Goal: Check status: Check status

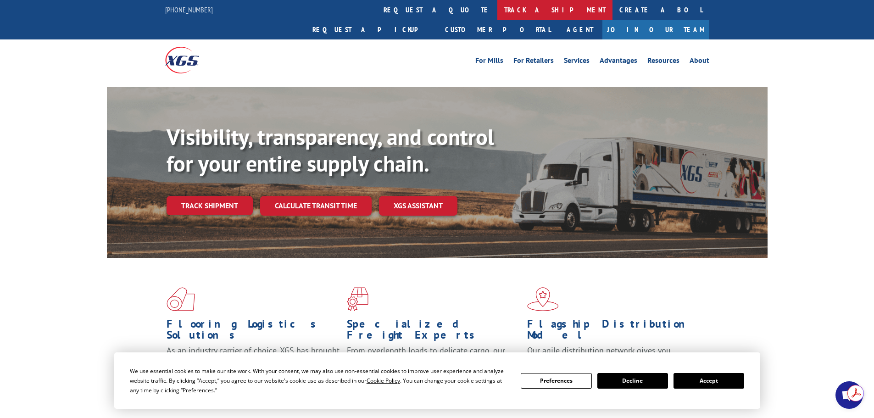
click at [497, 13] on link "track a shipment" at bounding box center [554, 10] width 115 height 20
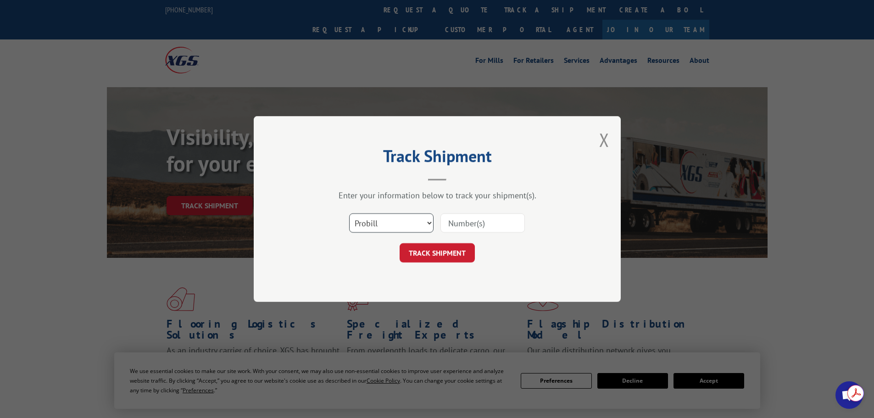
drag, startPoint x: 372, startPoint y: 226, endPoint x: 376, endPoint y: 232, distance: 6.4
click at [372, 226] on select "Select category... Probill BOL PO" at bounding box center [391, 222] width 84 height 19
select select "bol"
click at [349, 213] on select "Select category... Probill BOL PO" at bounding box center [391, 222] width 84 height 19
click at [471, 223] on input at bounding box center [482, 222] width 84 height 19
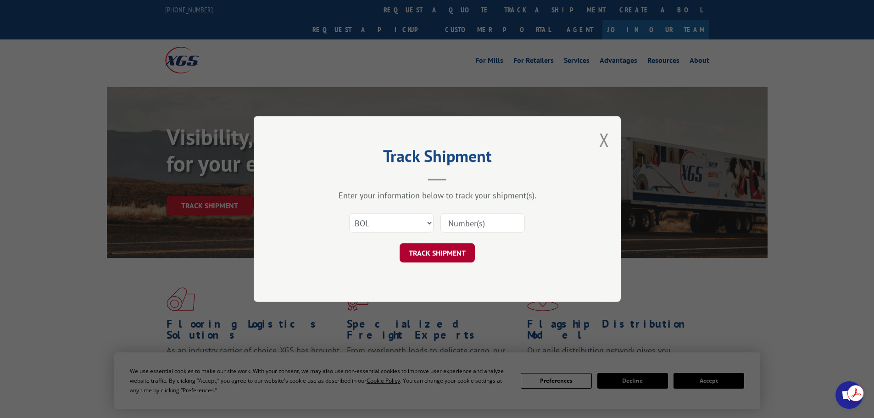
paste input "17673508"
type input "17673508"
click at [444, 253] on button "TRACK SHIPMENT" at bounding box center [437, 252] width 75 height 19
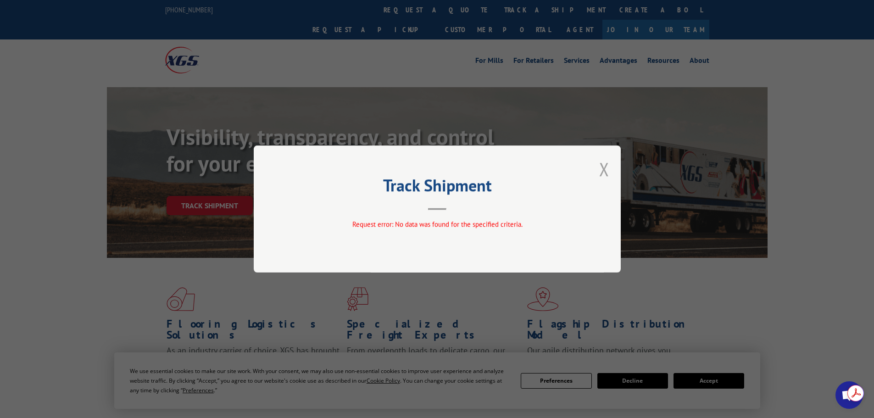
click at [604, 172] on button "Close modal" at bounding box center [604, 169] width 10 height 24
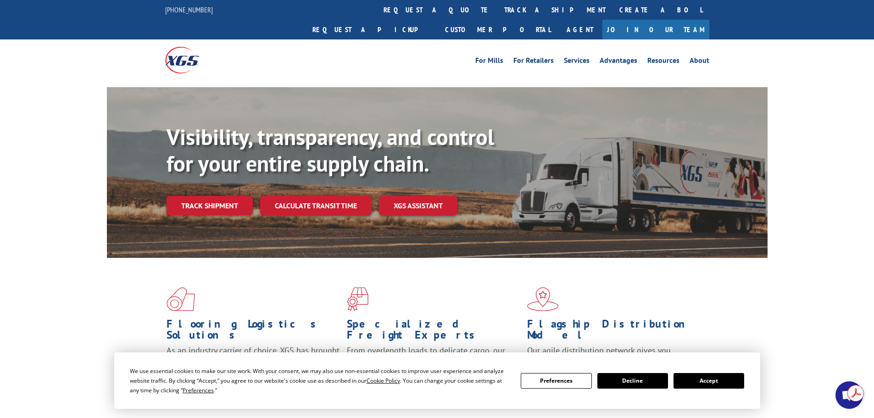
click at [612, 4] on link "Create a BOL" at bounding box center [660, 10] width 97 height 20
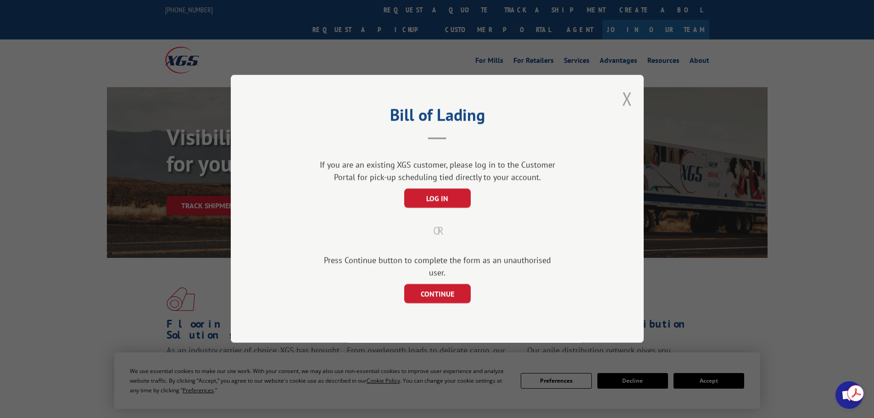
click at [627, 107] on button "Close modal" at bounding box center [627, 98] width 10 height 24
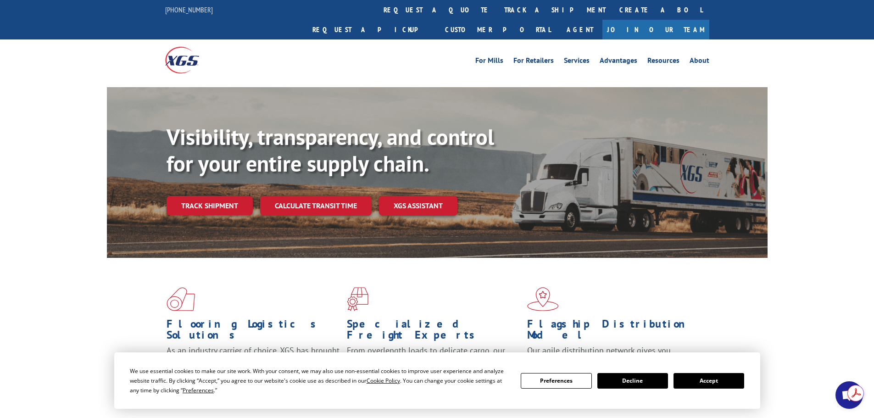
drag, startPoint x: 400, startPoint y: 4, endPoint x: 414, endPoint y: 26, distance: 26.0
click at [497, 4] on link "track a shipment" at bounding box center [554, 10] width 115 height 20
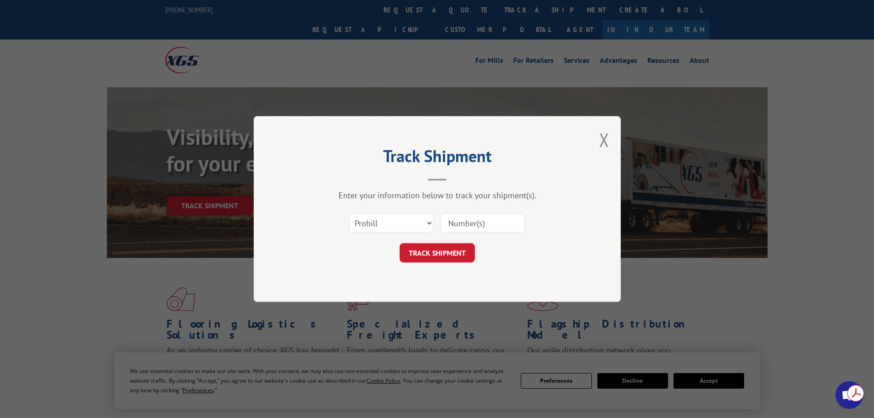
click at [490, 214] on input at bounding box center [482, 222] width 84 height 19
paste input "17673508"
type input "17673508"
click at [446, 255] on button "TRACK SHIPMENT" at bounding box center [437, 252] width 75 height 19
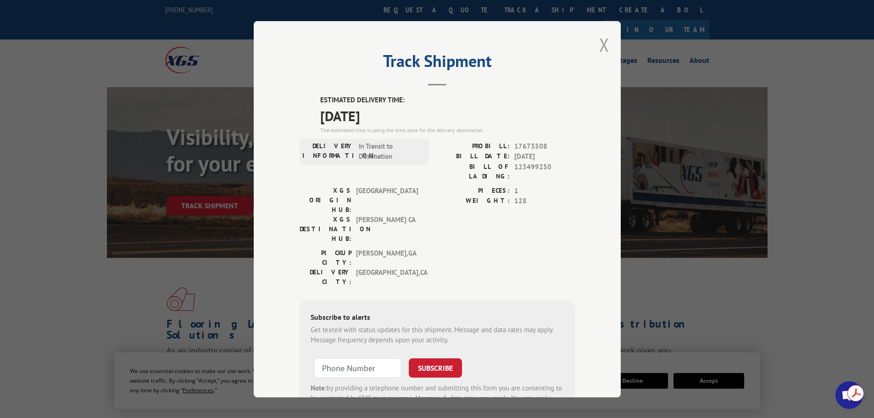
click at [603, 39] on button "Close modal" at bounding box center [604, 45] width 10 height 24
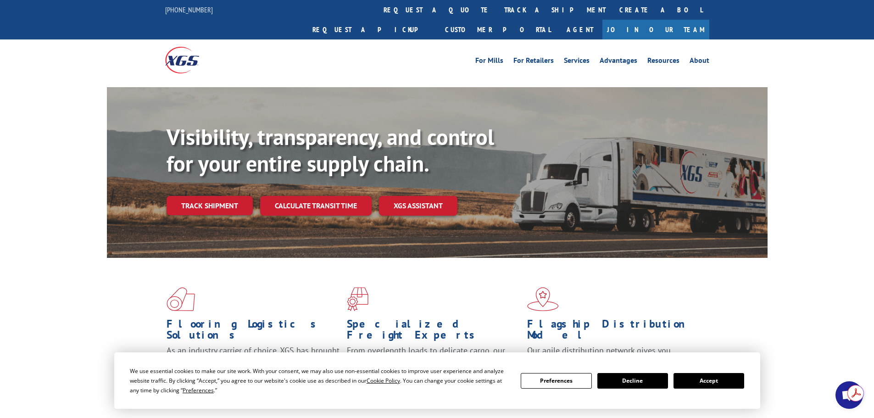
click at [497, 9] on link "track a shipment" at bounding box center [554, 10] width 115 height 20
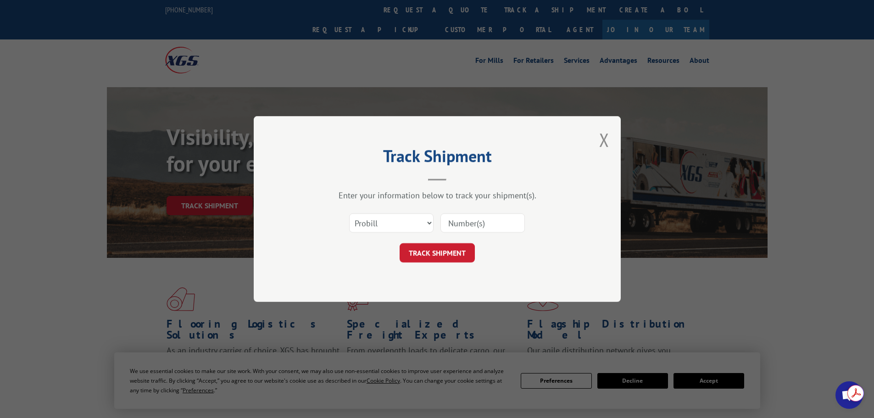
drag, startPoint x: 468, startPoint y: 228, endPoint x: 472, endPoint y: 223, distance: 6.2
click at [469, 227] on input at bounding box center [482, 222] width 84 height 19
paste input "17673508"
type input "17673508"
click at [440, 251] on button "TRACK SHIPMENT" at bounding box center [437, 252] width 75 height 19
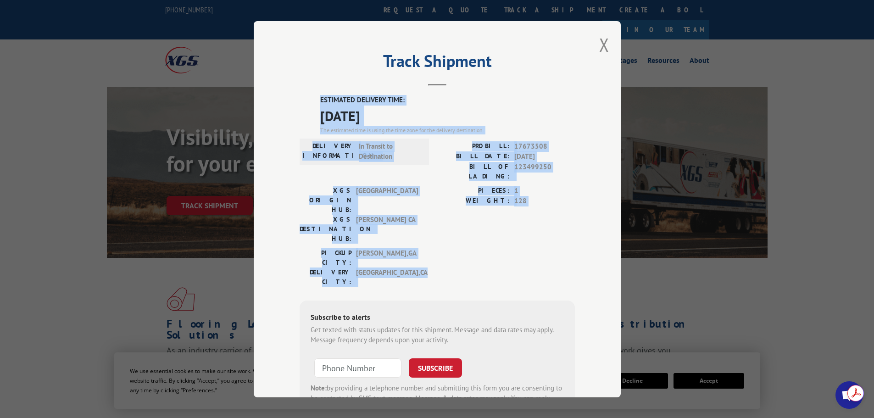
drag, startPoint x: 419, startPoint y: 230, endPoint x: 311, endPoint y: 94, distance: 174.0
click at [311, 94] on div "Track Shipment ESTIMATED DELIVERY TIME: [DATE] The estimated time is using the …" at bounding box center [437, 209] width 367 height 376
copy div "ESTIMATED DELIVERY TIME: [DATE] The estimated time is using the time zone for t…"
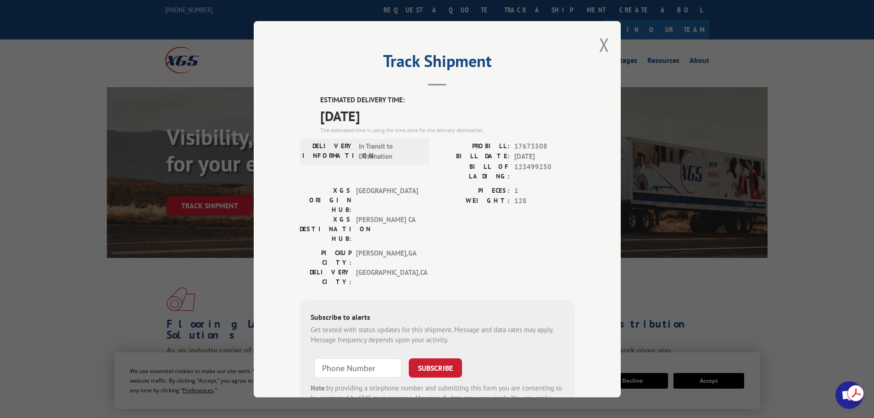
click at [284, 54] on div "Track Shipment ESTIMATED DELIVERY TIME: [DATE] The estimated time is using the …" at bounding box center [437, 209] width 367 height 376
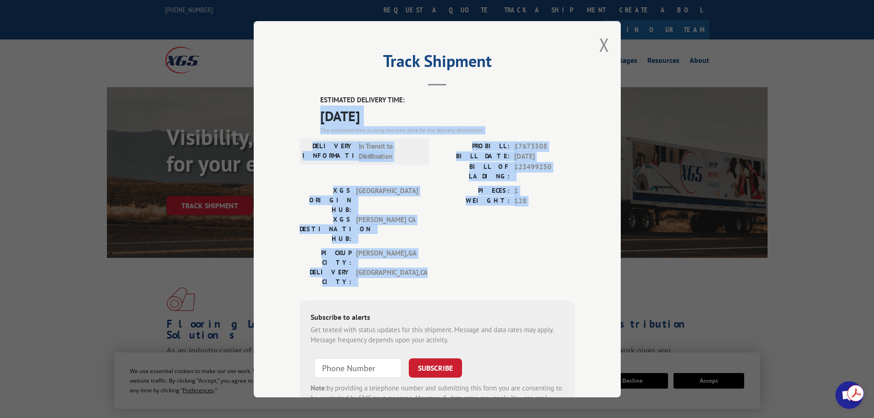
drag, startPoint x: 383, startPoint y: 215, endPoint x: 311, endPoint y: 121, distance: 119.4
click at [311, 121] on div "ESTIMATED DELIVERY TIME: [DATE] The estimated time is using the time zone for t…" at bounding box center [437, 260] width 275 height 330
drag, startPoint x: 347, startPoint y: 127, endPoint x: 311, endPoint y: 163, distance: 50.9
click at [311, 159] on label "DELIVERY INFORMATION:" at bounding box center [328, 151] width 52 height 21
drag, startPoint x: 402, startPoint y: 209, endPoint x: 417, endPoint y: 214, distance: 15.8
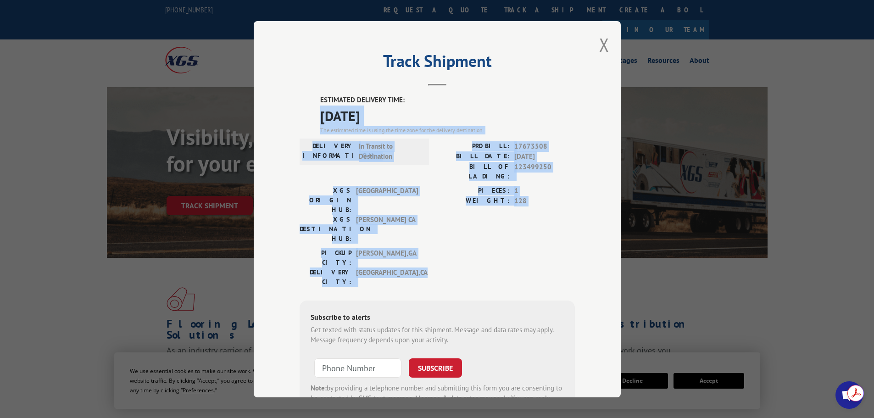
click at [403, 209] on div "XGS ORIGIN HUB: TUNNEL HILL XGS DESTINATION HUB: TRACY [GEOGRAPHIC_DATA]" at bounding box center [362, 216] width 124 height 62
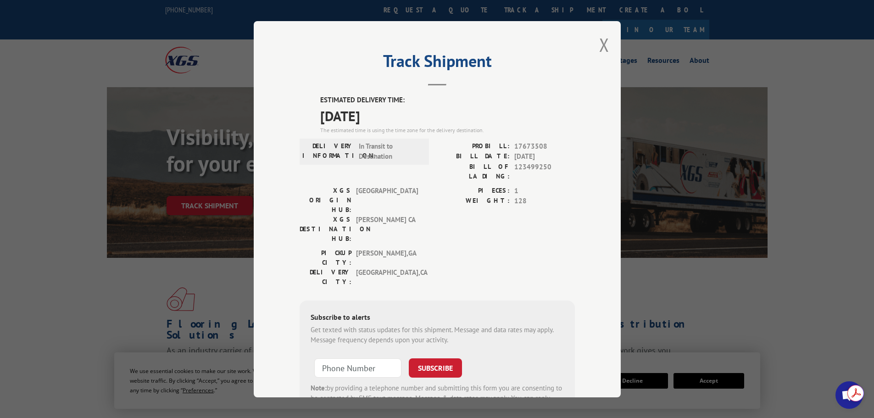
drag, startPoint x: 414, startPoint y: 239, endPoint x: 428, endPoint y: 229, distance: 17.2
click at [416, 235] on div "ESTIMATED DELIVERY TIME: [DATE] The estimated time is using the time zone for t…" at bounding box center [437, 260] width 275 height 330
drag, startPoint x: 428, startPoint y: 138, endPoint x: 404, endPoint y: 91, distance: 52.5
click at [426, 136] on div "ESTIMATED DELIVERY TIME: [DATE] The estimated time is using the time zone for t…" at bounding box center [437, 260] width 275 height 330
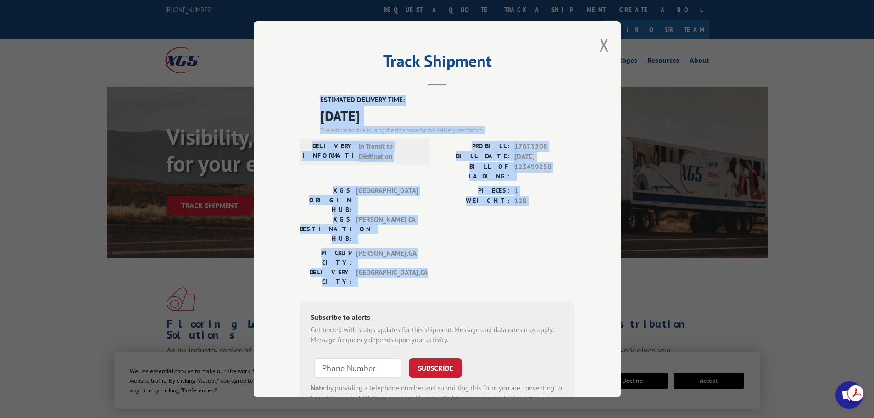
drag, startPoint x: 373, startPoint y: 97, endPoint x: 472, endPoint y: 209, distance: 149.5
click at [519, 229] on div "ESTIMATED DELIVERY TIME: [DATE] The estimated time is using the time zone for t…" at bounding box center [437, 260] width 275 height 330
copy div "ESTIMATED DELIVERY TIME: [DATE] The estimated time is using the time zone for t…"
click at [599, 43] on button "Close modal" at bounding box center [604, 45] width 10 height 24
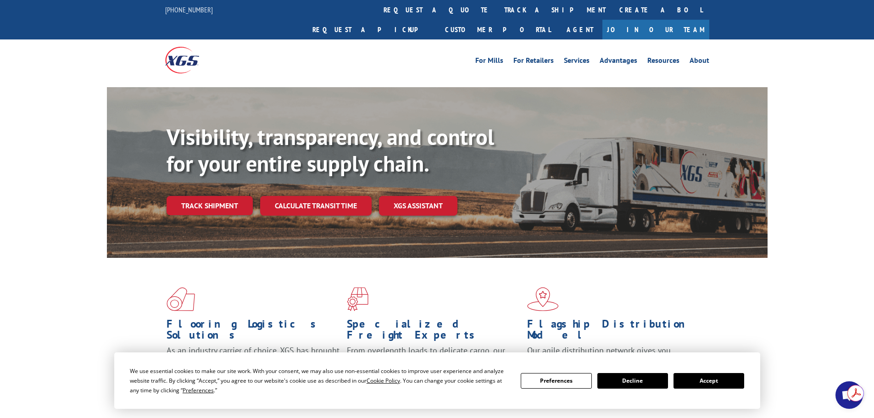
drag, startPoint x: 97, startPoint y: 268, endPoint x: 103, endPoint y: 274, distance: 7.8
click at [98, 269] on div "Flooring Logistics Solutions As an industry carrier of choice, XGS has brought …" at bounding box center [437, 350] width 874 height 184
